Goal: Task Accomplishment & Management: Manage account settings

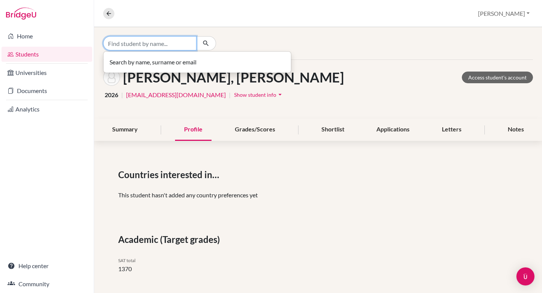
click at [143, 42] on input "Find student by name..." at bounding box center [149, 43] width 93 height 14
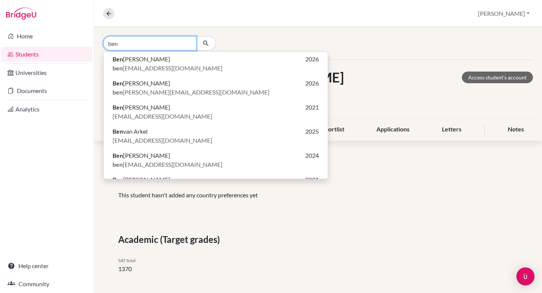
type input "ben"
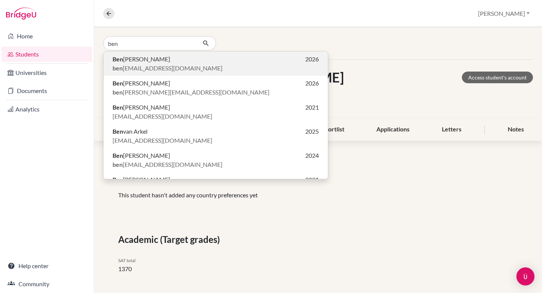
click at [130, 61] on span "Ben Fregeau" at bounding box center [141, 59] width 58 height 9
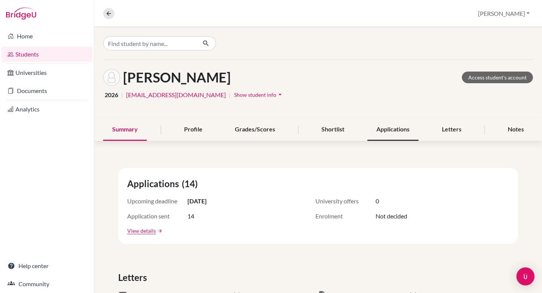
click at [391, 128] on div "Applications" at bounding box center [392, 129] width 51 height 22
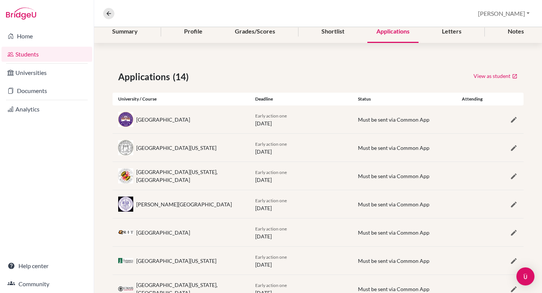
scroll to position [93, 0]
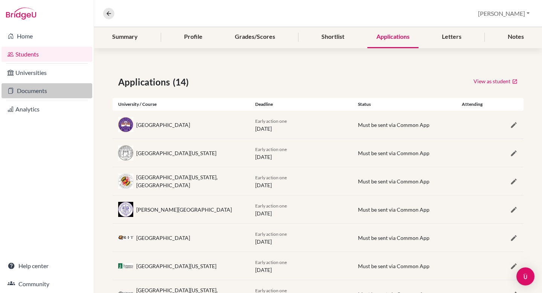
click at [51, 91] on link "Documents" at bounding box center [47, 90] width 91 height 15
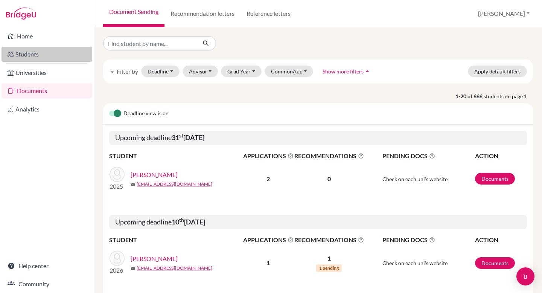
click at [33, 55] on link "Students" at bounding box center [47, 54] width 91 height 15
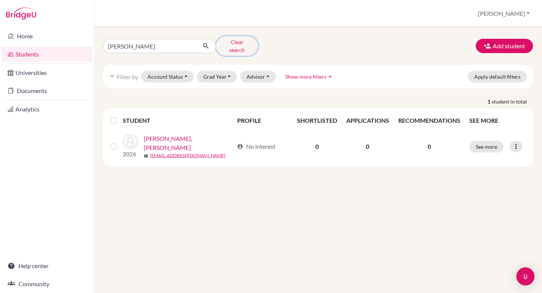
click at [238, 44] on button "Clear search" at bounding box center [237, 46] width 42 height 20
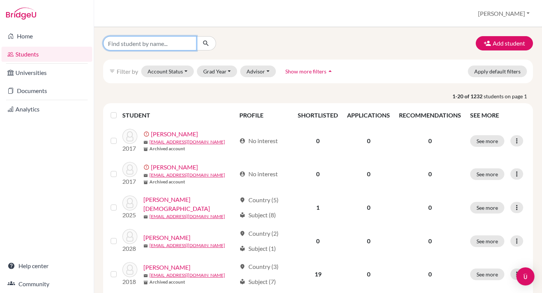
click at [156, 42] on input "Find student by name..." at bounding box center [149, 43] width 93 height 14
type input "ben"
click at [205, 46] on icon "submit" at bounding box center [206, 43] width 8 height 8
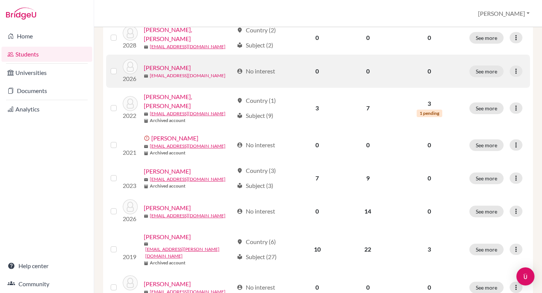
scroll to position [110, 0]
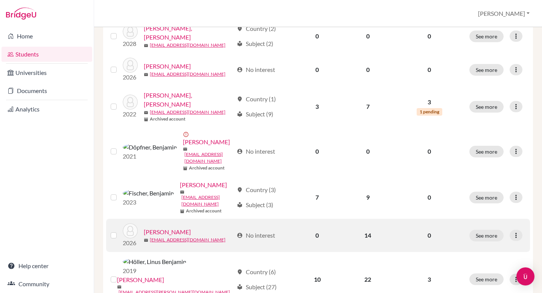
click at [170, 227] on link "[PERSON_NAME]" at bounding box center [167, 231] width 47 height 9
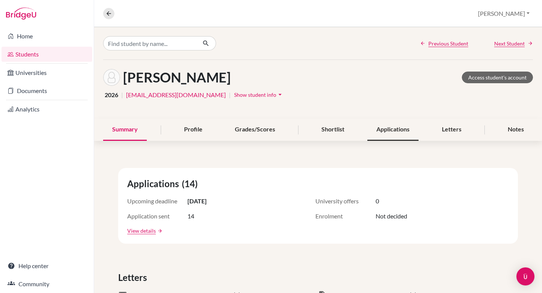
click at [398, 128] on div "Applications" at bounding box center [392, 129] width 51 height 22
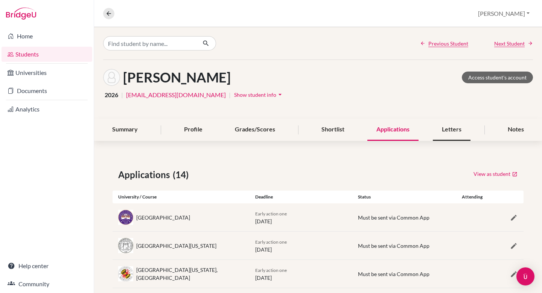
click at [455, 129] on div "Letters" at bounding box center [451, 129] width 38 height 22
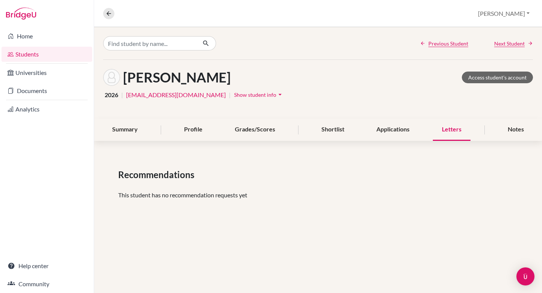
click at [455, 129] on div "Letters" at bounding box center [451, 129] width 38 height 22
click at [519, 127] on div "Notes" at bounding box center [515, 129] width 34 height 22
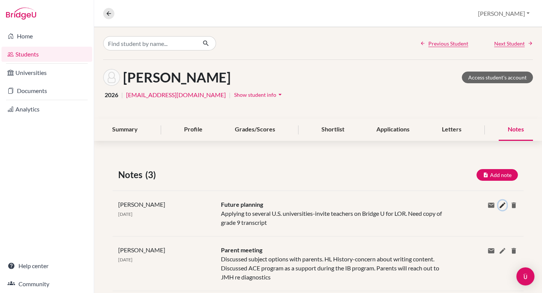
click at [504, 203] on icon at bounding box center [502, 205] width 8 height 8
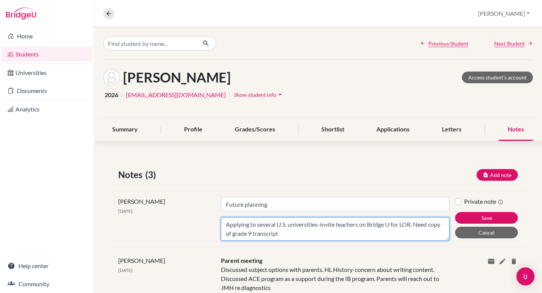
click at [282, 233] on textarea "Applying to several U.S. universities-invite teachers on Bridge U for LOR. Need…" at bounding box center [335, 228] width 228 height 23
type textarea "Applying to several U.S. universities-invite teachers on Bridge U for LOR. Need…"
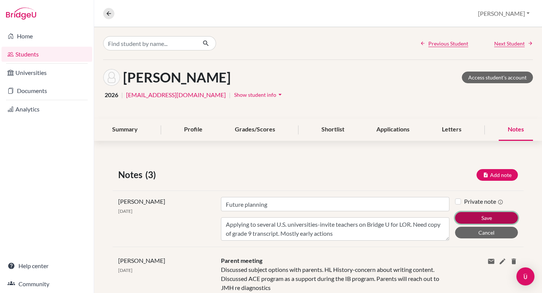
click at [479, 215] on button "Save" at bounding box center [486, 218] width 63 height 12
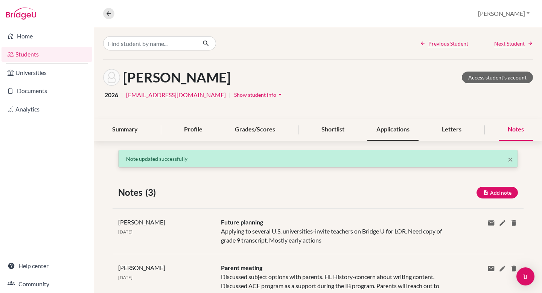
click at [388, 129] on div "Applications" at bounding box center [392, 129] width 51 height 22
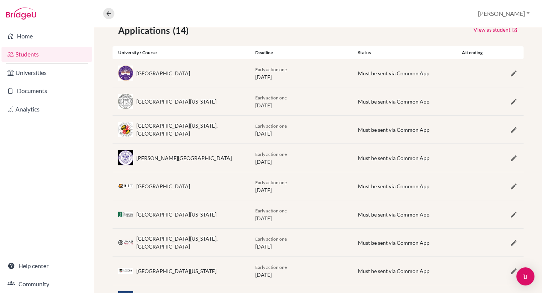
scroll to position [143, 0]
